Goal: Task Accomplishment & Management: Manage account settings

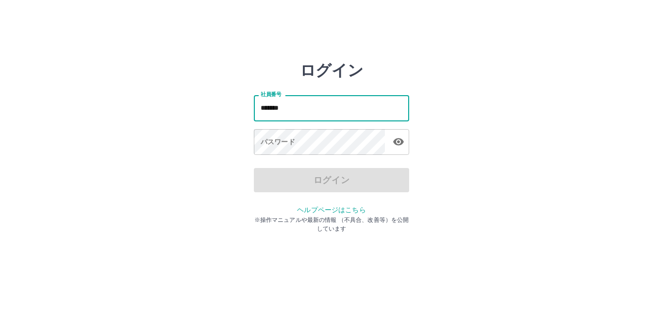
type input "*******"
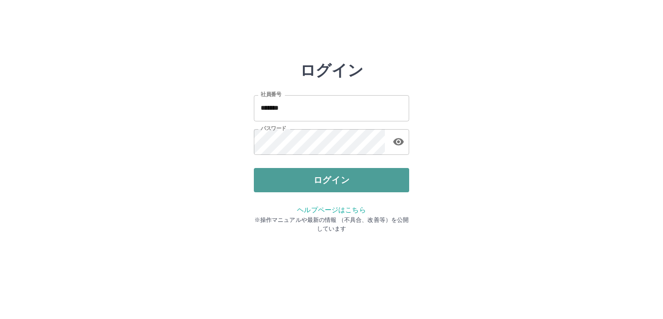
click at [277, 173] on button "ログイン" at bounding box center [331, 180] width 155 height 24
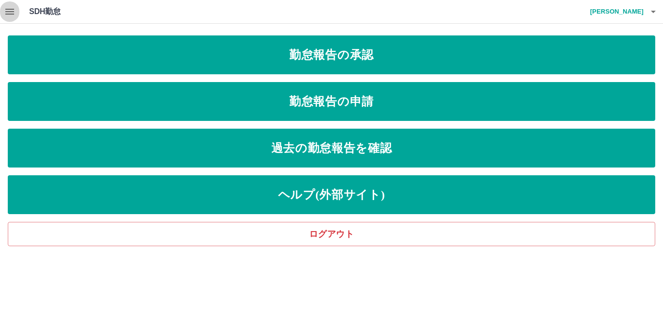
click at [10, 14] on icon "button" at bounding box center [9, 12] width 9 height 6
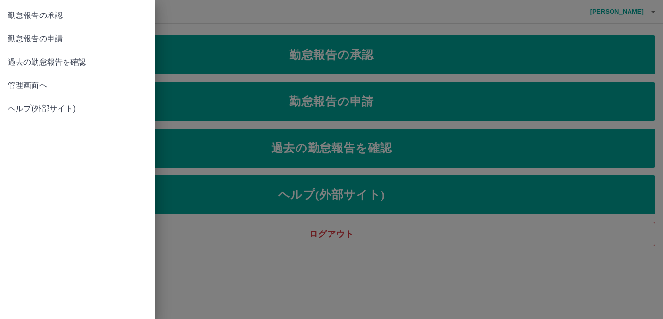
click at [28, 82] on span "管理画面へ" at bounding box center [78, 86] width 140 height 12
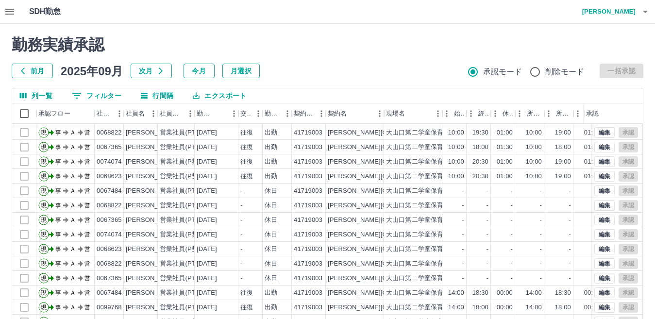
scroll to position [91, 0]
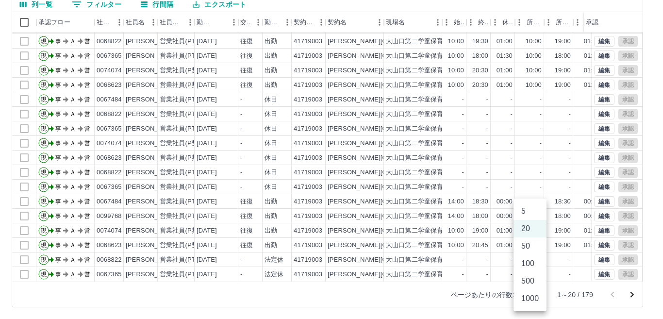
click at [532, 293] on body "SDH勤怠 阿久津　眞紀子 勤務実績承認 前月 2025年09月 次月 今月 月選択 承認モード 削除モード 一括承認 列一覧 0 フィルター 行間隔 エクス…" at bounding box center [331, 114] width 663 height 410
click at [532, 293] on li "1000" at bounding box center [530, 298] width 33 height 17
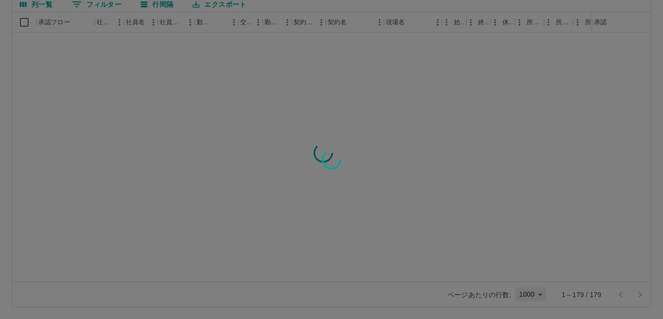
type input "****"
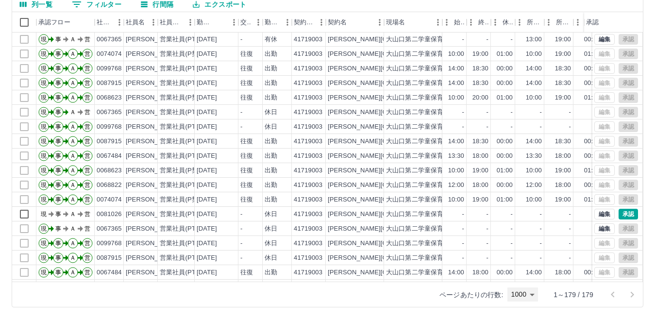
scroll to position [570, 0]
click at [620, 211] on button "承認" at bounding box center [628, 213] width 19 height 11
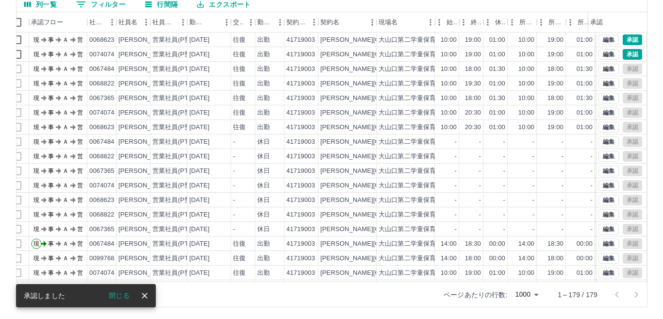
scroll to position [0, 0]
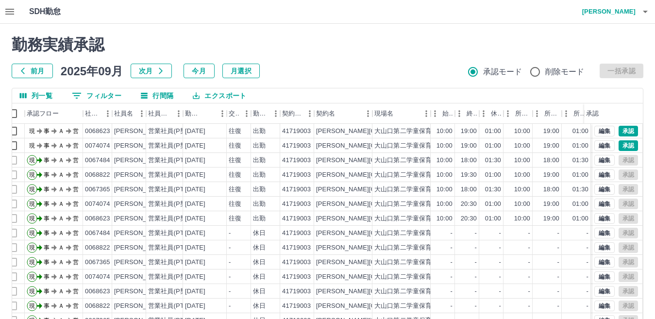
click at [623, 8] on h4 "阿久津　眞紀子" at bounding box center [606, 11] width 58 height 23
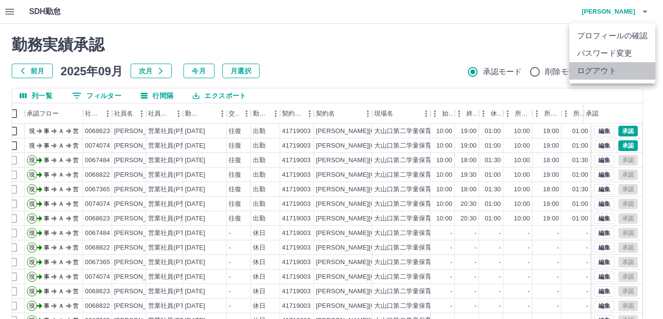
click at [598, 74] on li "ログアウト" at bounding box center [613, 70] width 86 height 17
